Goal: Information Seeking & Learning: Learn about a topic

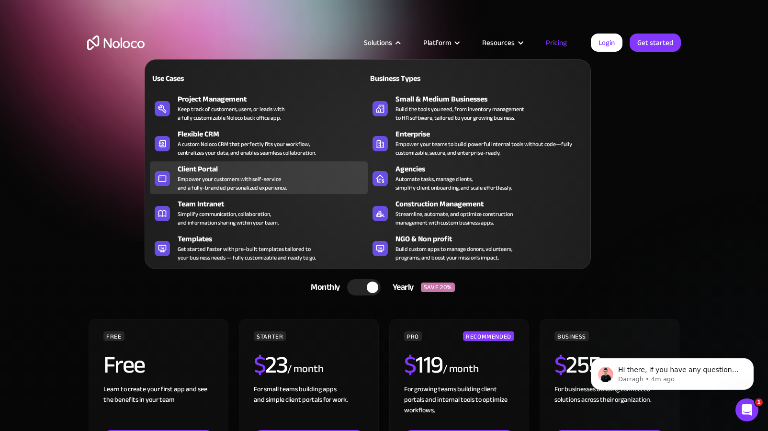
click at [248, 173] on div "Client Portal" at bounding box center [275, 168] width 194 height 11
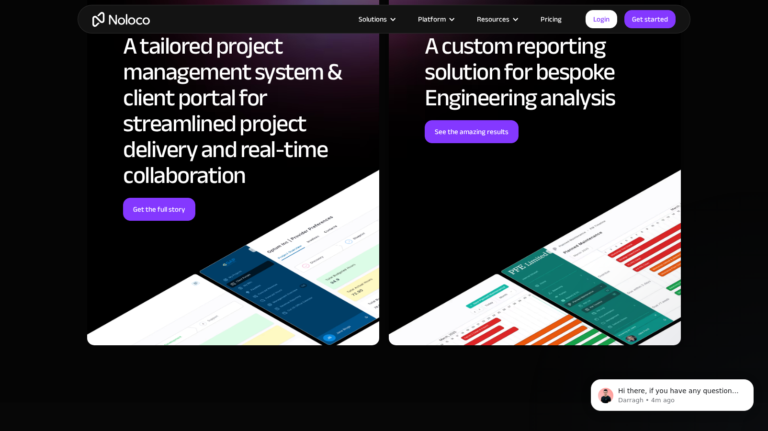
scroll to position [3226, 0]
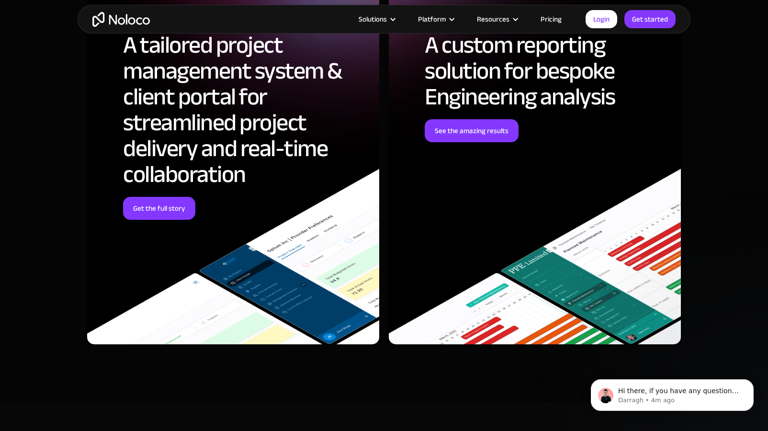
click at [292, 280] on div "GAP Consulting A tailored project management system & client portal for streaml…" at bounding box center [233, 160] width 292 height 370
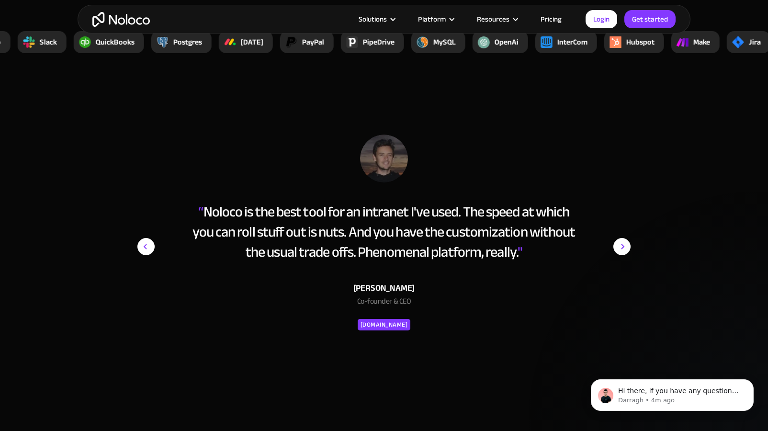
scroll to position [3760, 0]
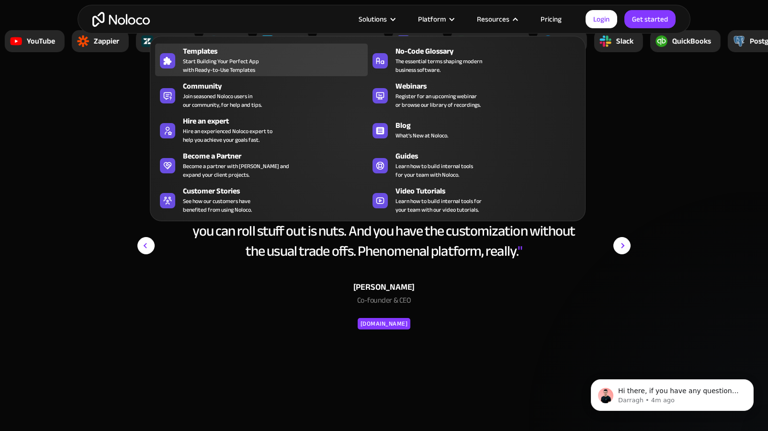
click at [240, 68] on span "Start Building Your Perfect App with Ready-to-Use Templates" at bounding box center [221, 65] width 76 height 17
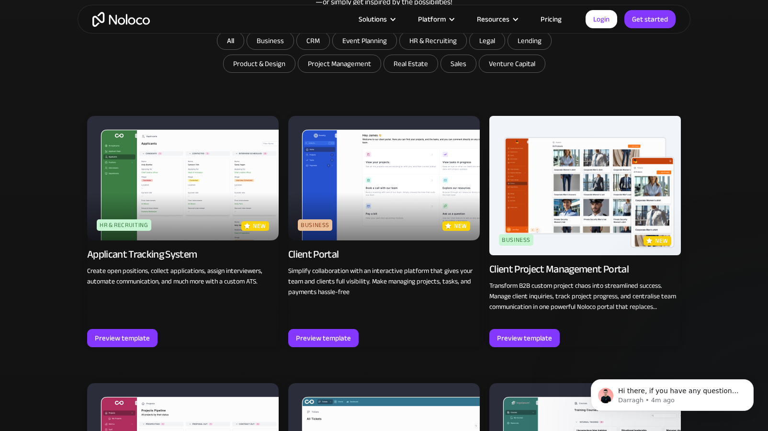
scroll to position [602, 0]
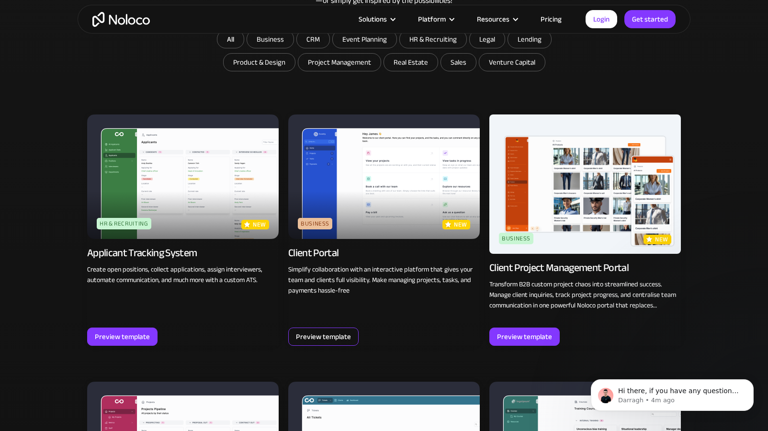
click at [321, 343] on div "Preview template" at bounding box center [323, 336] width 55 height 12
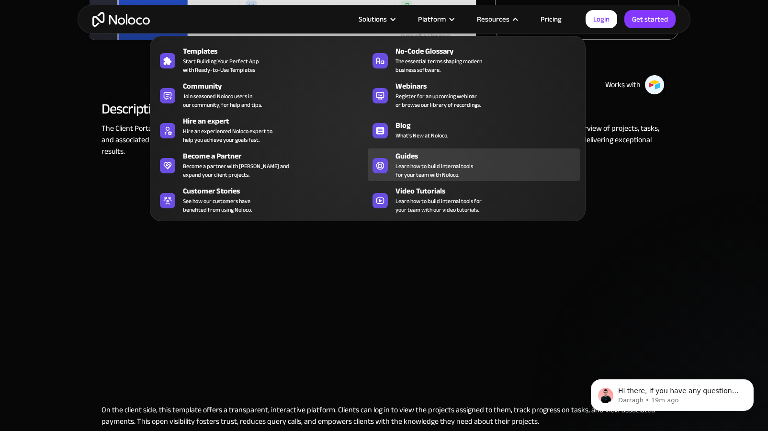
scroll to position [315, 0]
